Goal: Transaction & Acquisition: Purchase product/service

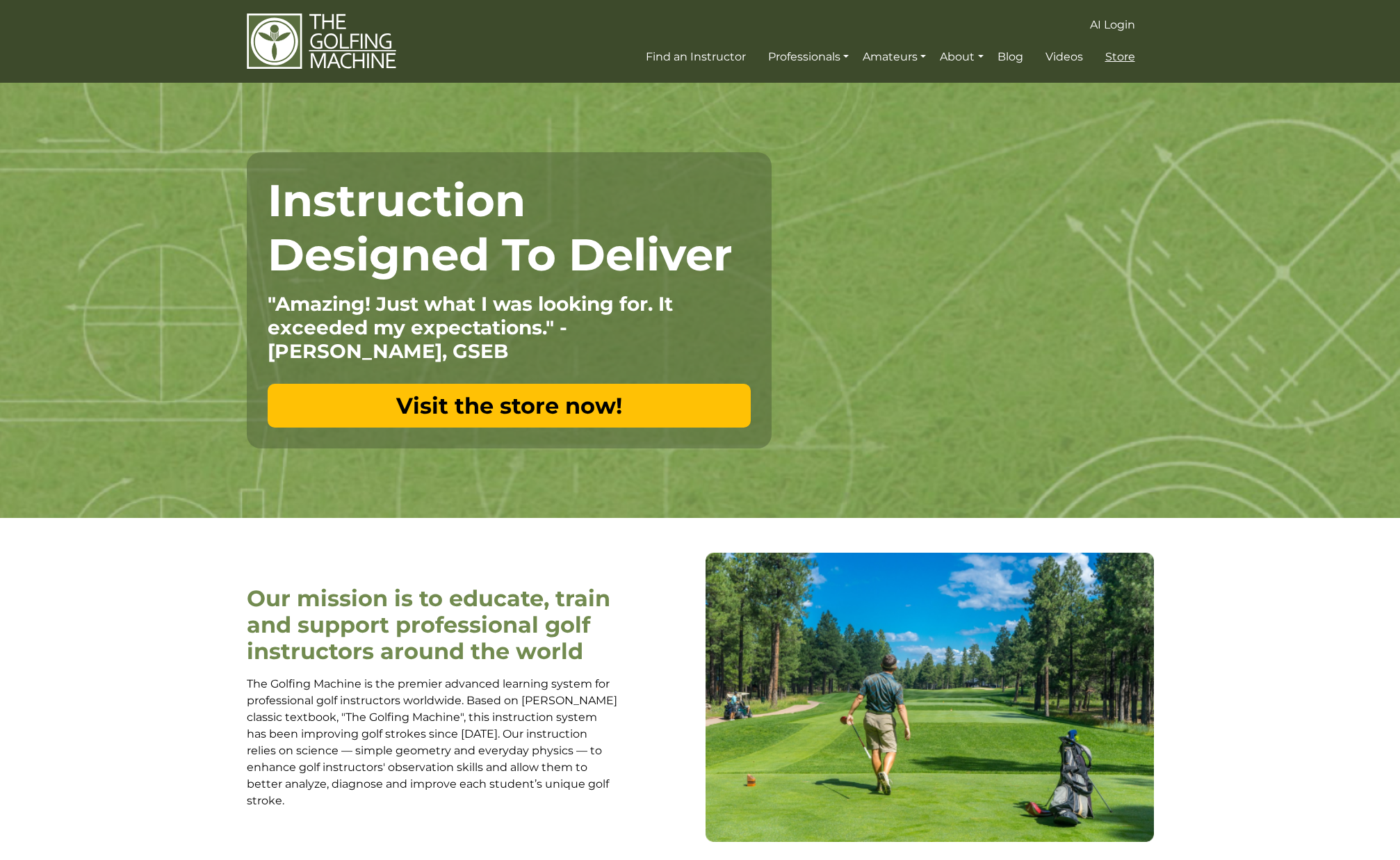
click at [1112, 59] on span "Store" at bounding box center [1120, 57] width 30 height 14
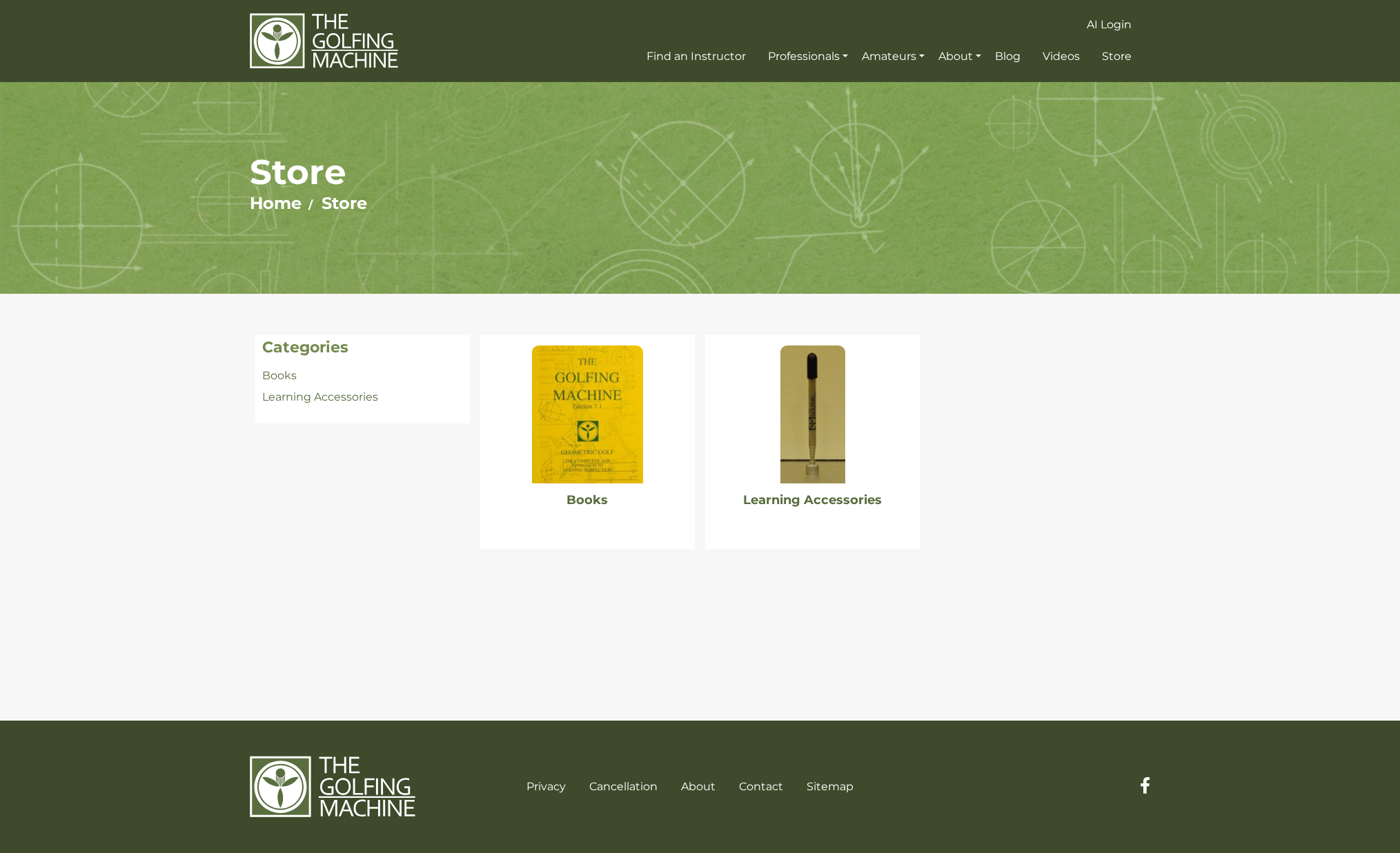
click at [582, 447] on img at bounding box center [587, 414] width 111 height 138
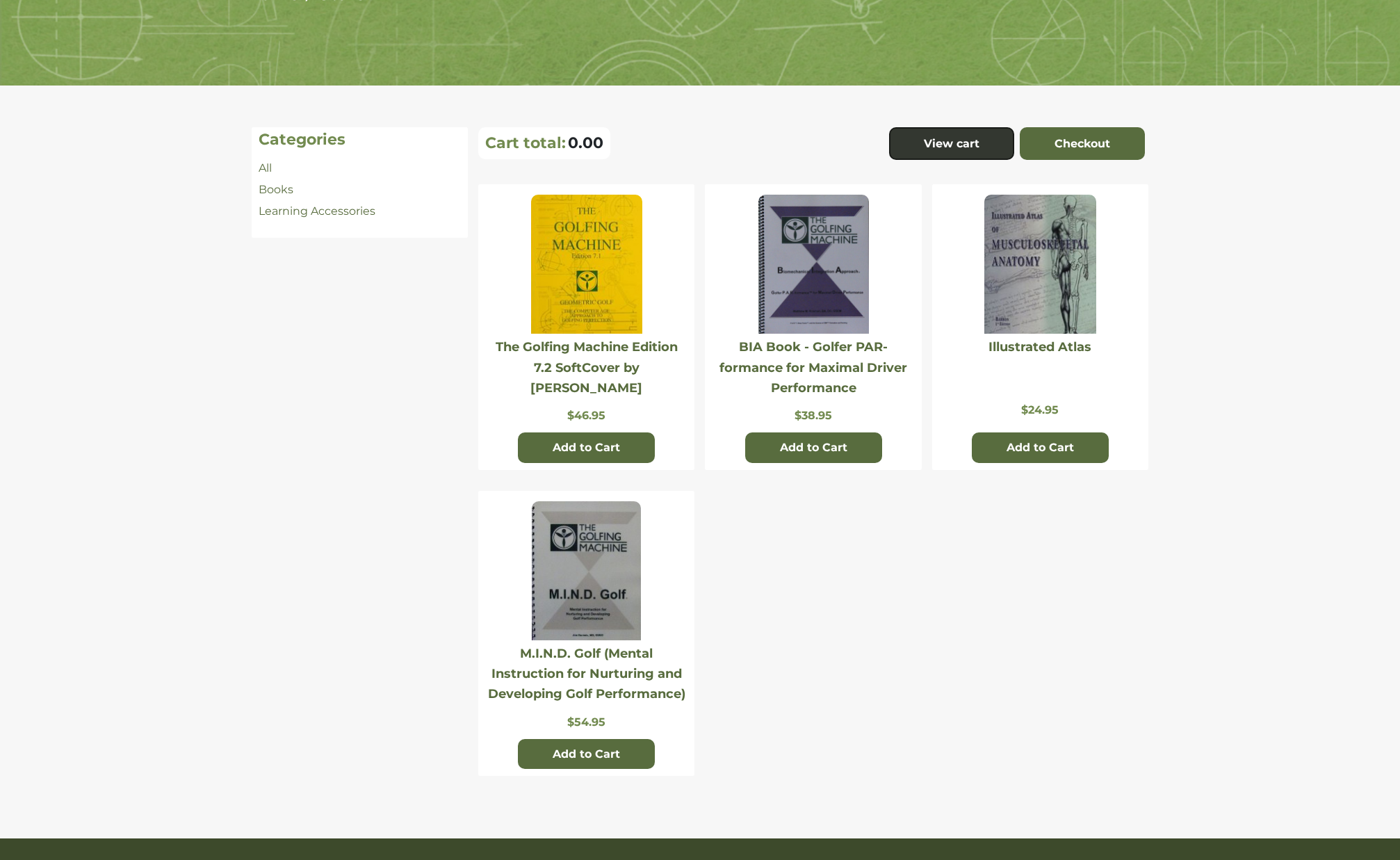
scroll to position [45, 0]
